Goal: Use online tool/utility: Utilize a website feature to perform a specific function

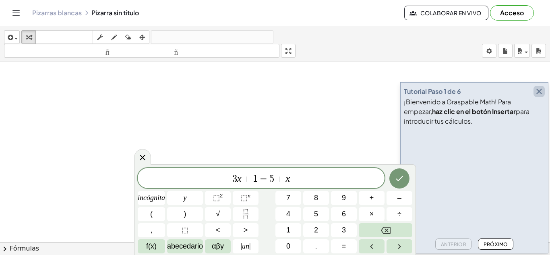
click at [540, 89] on icon "button" at bounding box center [539, 92] width 10 height 10
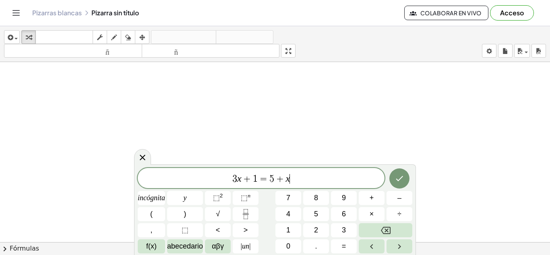
click at [294, 180] on span "3 x + 1 = 5 + x ​" at bounding box center [261, 178] width 247 height 11
click at [155, 197] on font "incógnita" at bounding box center [151, 198] width 27 height 8
click at [221, 191] on button "⬚ 2" at bounding box center [218, 198] width 26 height 14
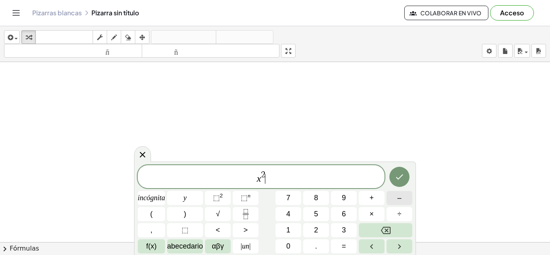
click at [399, 197] on font "–" at bounding box center [399, 198] width 4 height 8
click at [314, 212] on button "5" at bounding box center [316, 214] width 26 height 14
click at [153, 199] on font "incógnita" at bounding box center [151, 198] width 27 height 8
click at [403, 194] on button "–" at bounding box center [400, 198] width 26 height 14
click at [343, 214] on font "6" at bounding box center [344, 214] width 4 height 8
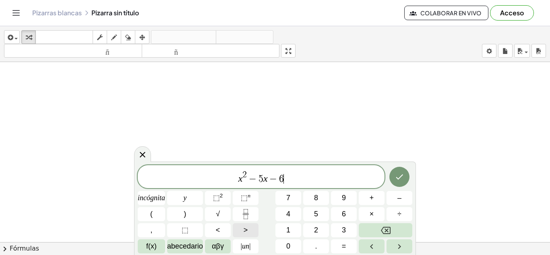
click at [244, 230] on font ">" at bounding box center [246, 230] width 4 height 8
click at [290, 244] on font "0" at bounding box center [288, 246] width 4 height 8
click at [343, 247] on font "=" at bounding box center [344, 246] width 4 height 8
click at [398, 180] on icon "Hecho" at bounding box center [400, 177] width 10 height 10
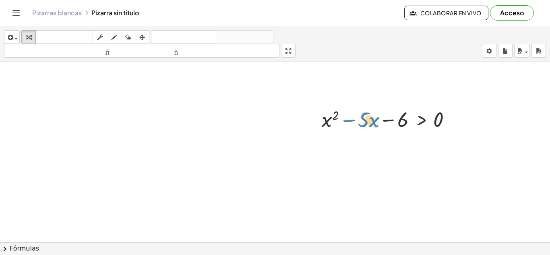
click at [349, 122] on div at bounding box center [390, 118] width 144 height 27
click at [420, 144] on div at bounding box center [421, 139] width 13 height 13
click at [450, 119] on div at bounding box center [453, 119] width 9 height 9
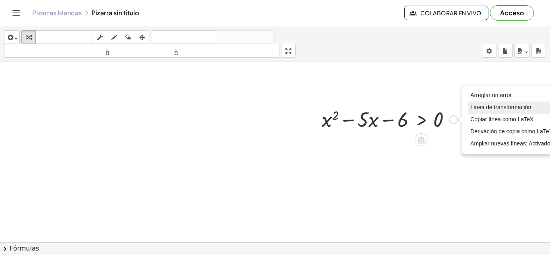
click at [498, 105] on font "Línea de transformación" at bounding box center [500, 107] width 61 height 6
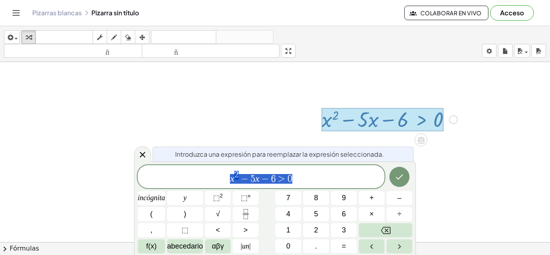
click at [346, 179] on span "x 2 − 5 x − 6 > 0" at bounding box center [261, 177] width 247 height 14
click at [137, 152] on div at bounding box center [142, 154] width 17 height 16
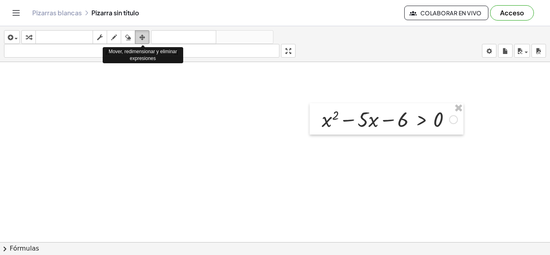
click at [146, 38] on div "button" at bounding box center [142, 37] width 10 height 10
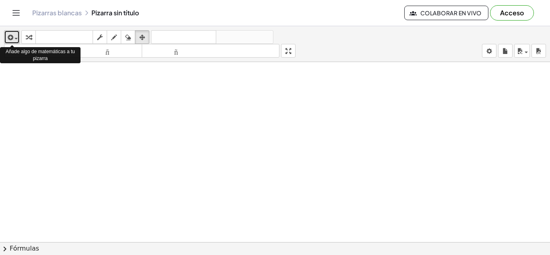
click at [11, 38] on icon "button" at bounding box center [9, 38] width 7 height 10
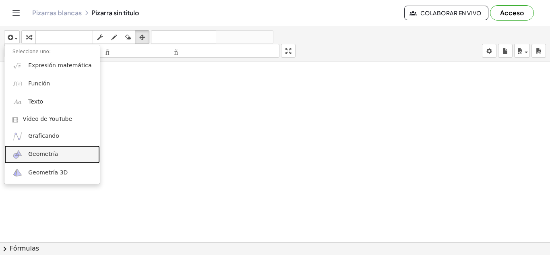
click at [41, 153] on font "Geometría" at bounding box center [43, 154] width 30 height 6
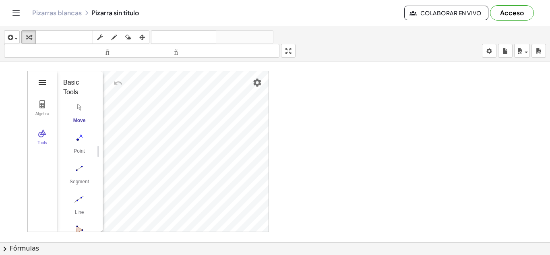
click at [41, 80] on img "Geometry" at bounding box center [42, 83] width 10 height 10
click at [43, 136] on img "Geometry" at bounding box center [42, 133] width 10 height 10
click at [259, 80] on img "Settings" at bounding box center [257, 83] width 10 height 10
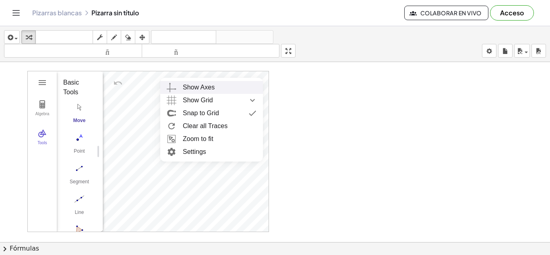
click at [184, 89] on div "Show Axes" at bounding box center [199, 87] width 32 height 13
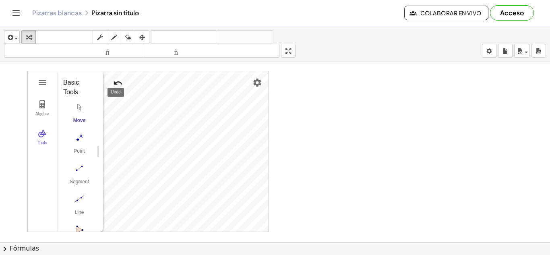
click at [119, 82] on img "Undo" at bounding box center [118, 83] width 10 height 10
click at [111, 87] on button "Undo" at bounding box center [118, 83] width 14 height 14
click at [136, 81] on img "Redo" at bounding box center [137, 83] width 10 height 10
click at [41, 84] on img "Geometry" at bounding box center [42, 83] width 10 height 10
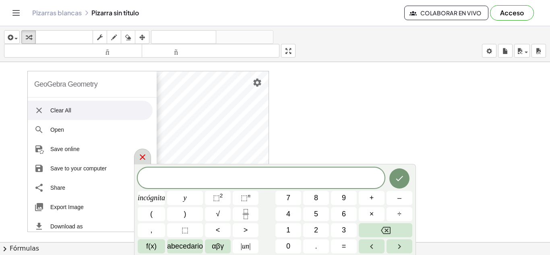
click at [140, 157] on icon at bounding box center [143, 157] width 10 height 10
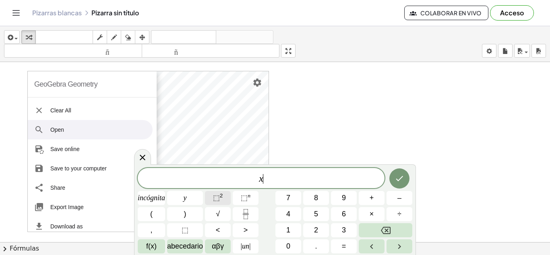
click at [215, 199] on font "⬚" at bounding box center [216, 198] width 7 height 8
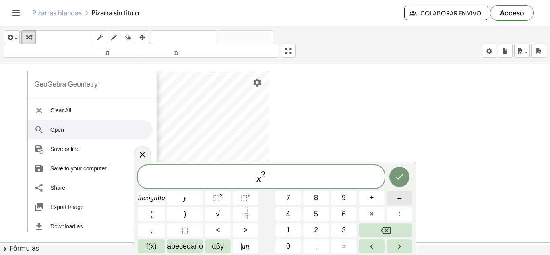
click at [403, 197] on button "–" at bounding box center [400, 198] width 26 height 14
click at [154, 198] on font "incógnita" at bounding box center [151, 198] width 27 height 8
click at [401, 199] on button "–" at bounding box center [400, 198] width 26 height 14
click at [346, 211] on font "6" at bounding box center [344, 214] width 4 height 8
click at [242, 227] on button ">" at bounding box center [246, 230] width 26 height 14
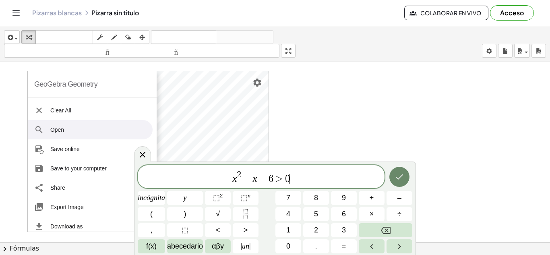
click at [398, 179] on icon "Hecho" at bounding box center [399, 176] width 7 height 5
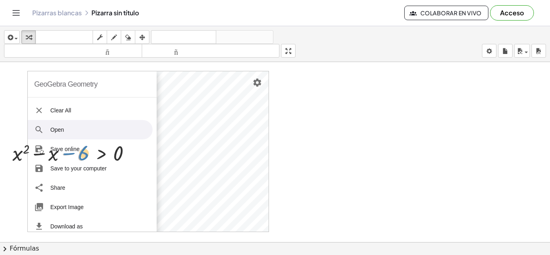
click at [75, 150] on div at bounding box center [74, 152] width 133 height 27
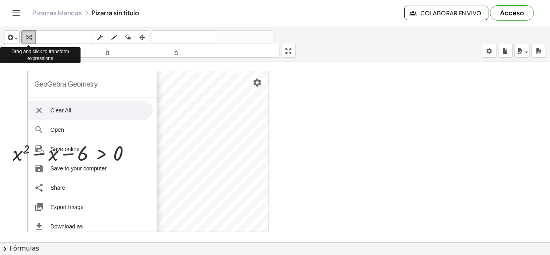
click at [27, 36] on icon "button" at bounding box center [29, 38] width 6 height 10
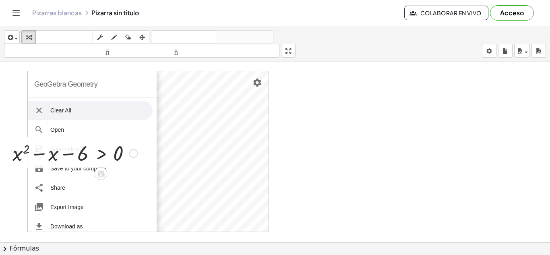
click at [49, 154] on div at bounding box center [74, 152] width 133 height 27
drag, startPoint x: 49, startPoint y: 154, endPoint x: 60, endPoint y: 156, distance: 11.9
click at [60, 156] on div at bounding box center [74, 152] width 133 height 27
click at [18, 151] on div at bounding box center [74, 152] width 133 height 27
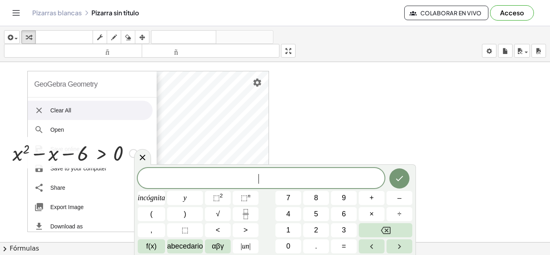
click at [114, 151] on div at bounding box center [74, 152] width 133 height 27
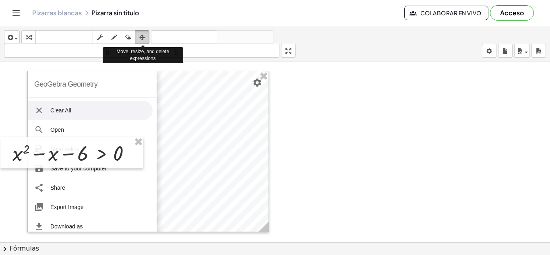
click at [145, 32] on div "button" at bounding box center [142, 37] width 10 height 10
